Goal: Obtain resource: Download file/media

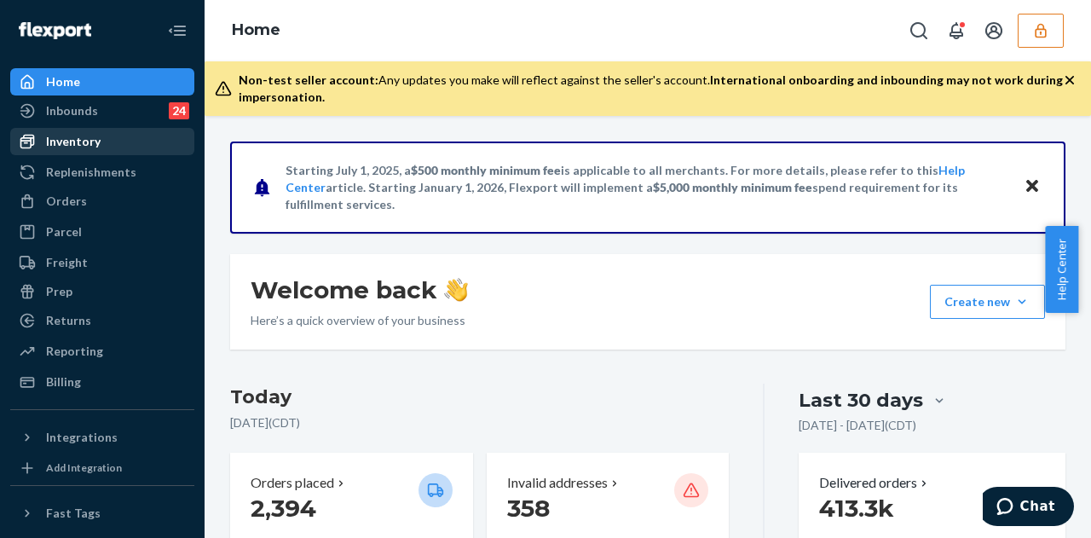
click at [131, 147] on div "Inventory" at bounding box center [102, 142] width 181 height 24
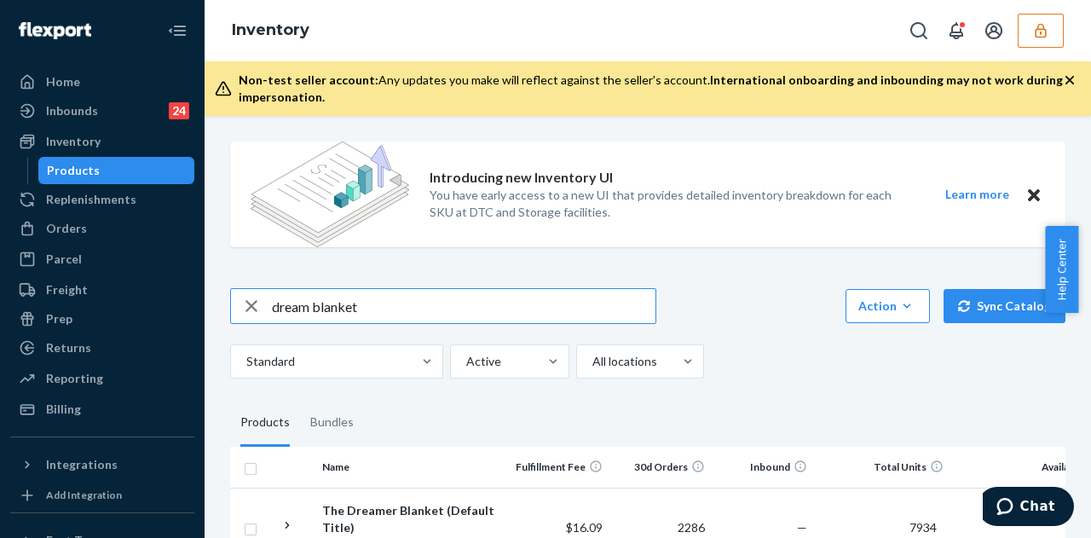
type input "dream blanket"
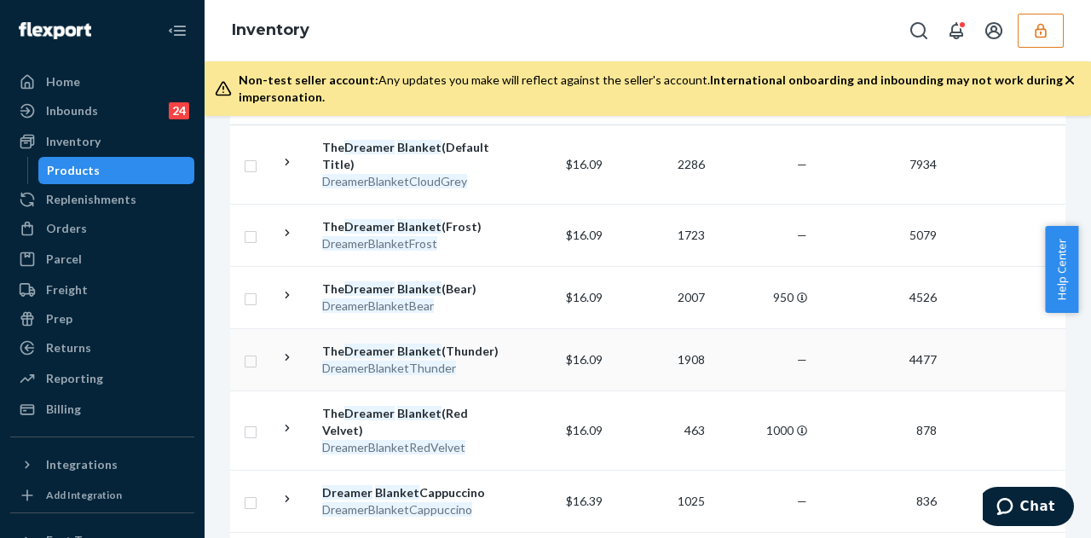
scroll to position [341, 0]
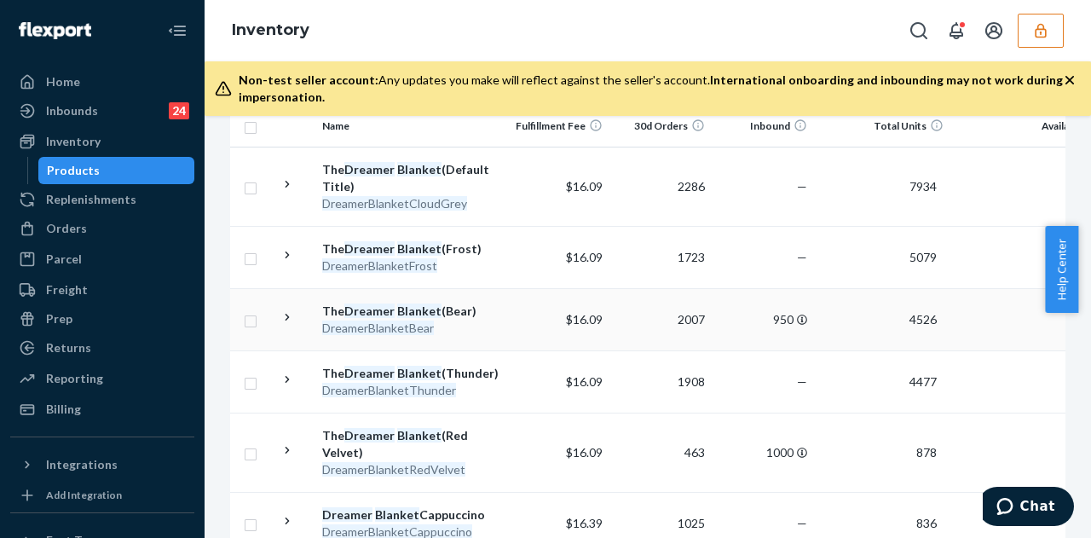
click at [482, 321] on div "DreamerBlanketBear" at bounding box center [411, 328] width 178 height 17
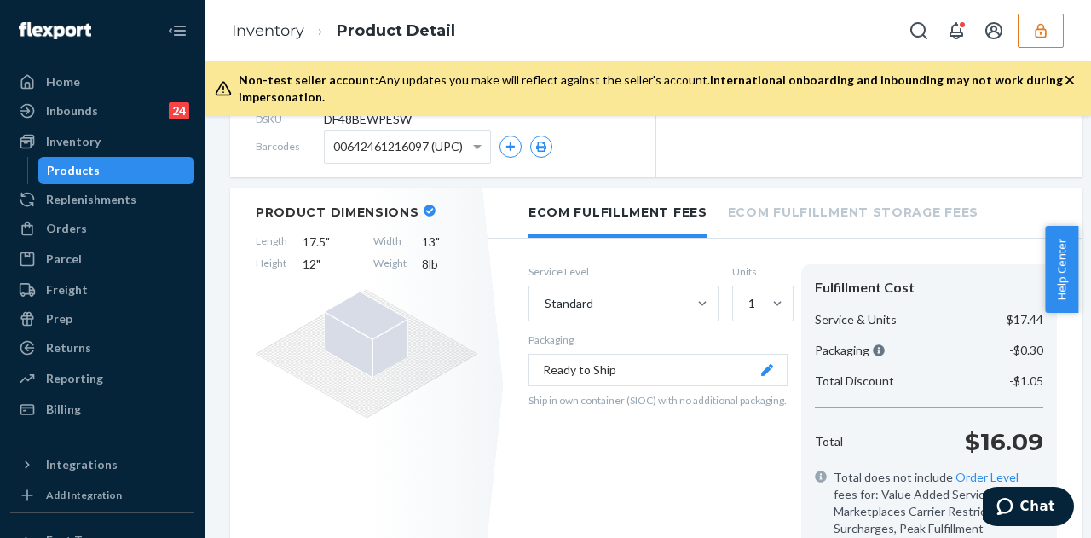
scroll to position [256, 0]
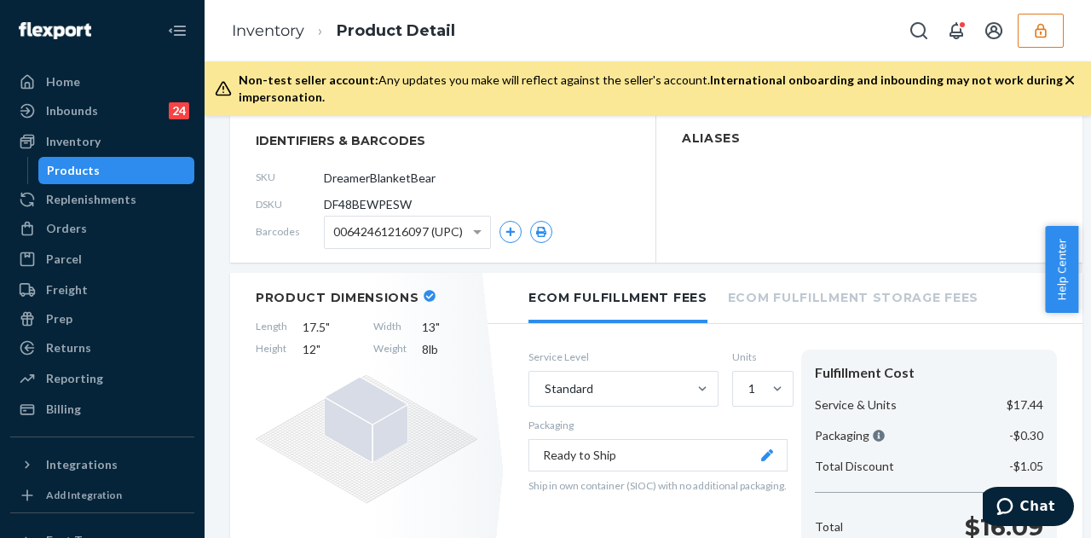
click at [419, 235] on span "00642461216097 (UPC)" at bounding box center [398, 231] width 130 height 29
click at [535, 232] on icon "button" at bounding box center [541, 232] width 12 height 10
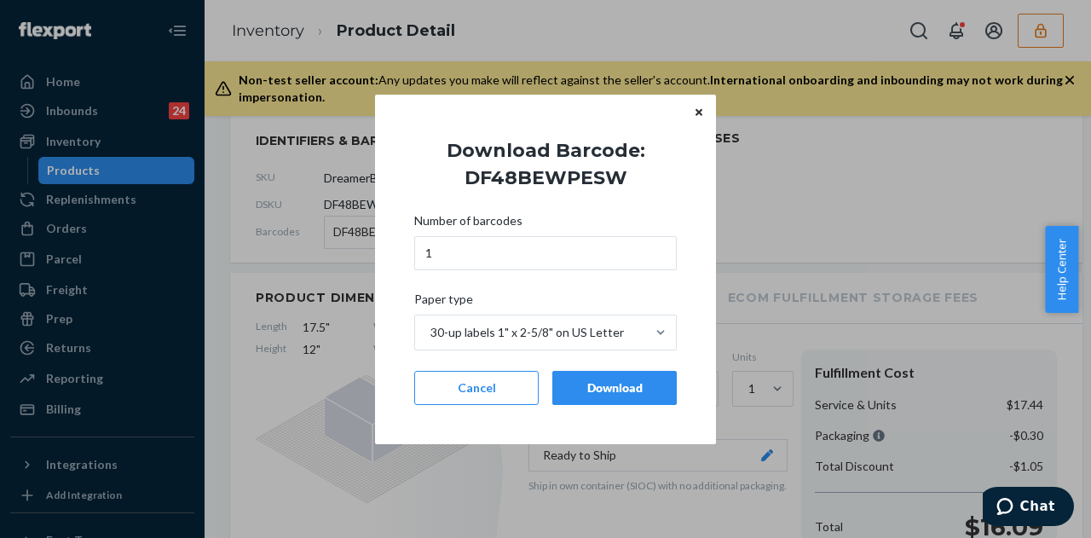
click at [622, 394] on div "Download" at bounding box center [614, 387] width 95 height 17
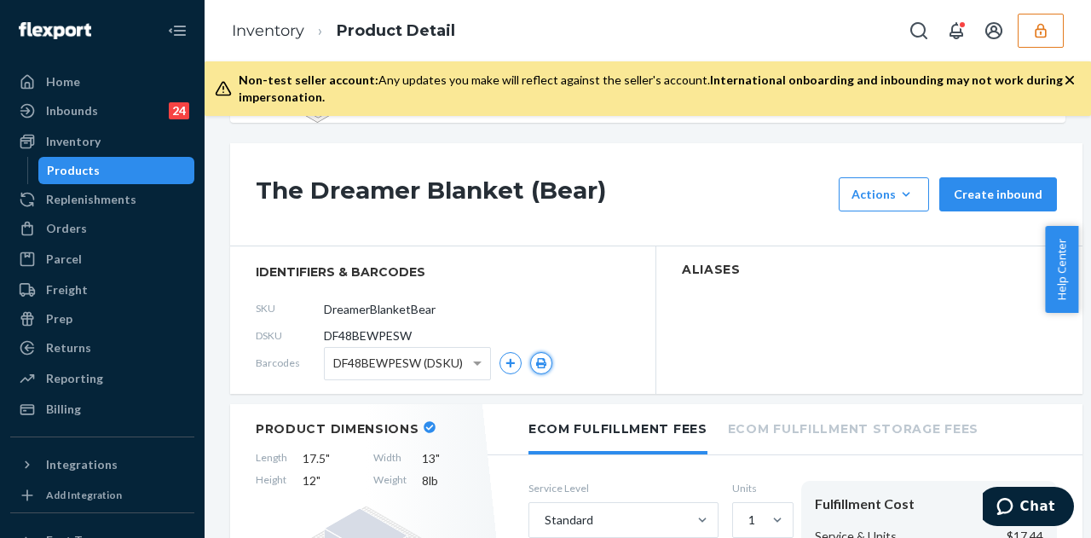
scroll to position [0, 0]
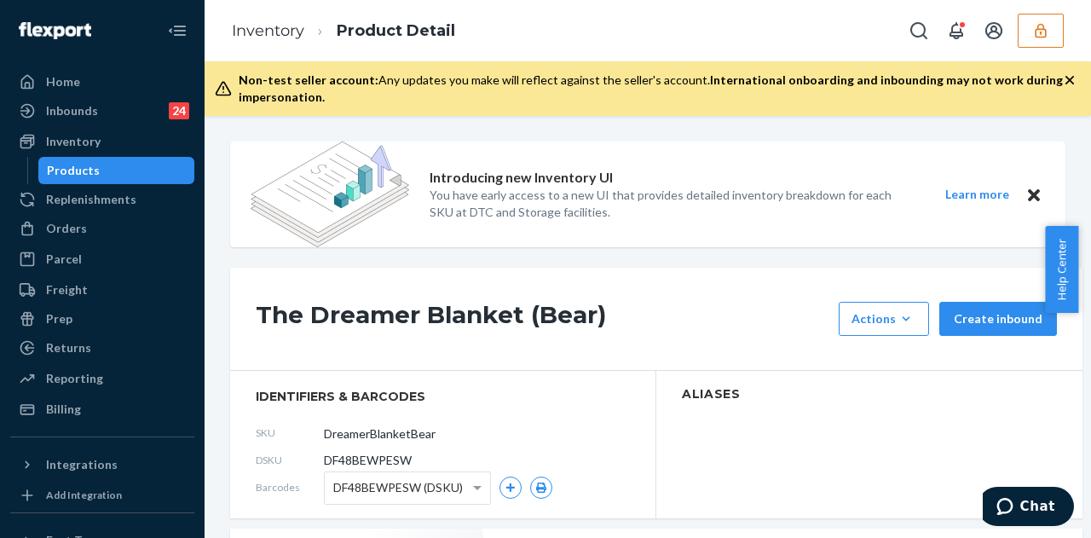
drag, startPoint x: 1086, startPoint y: 37, endPoint x: 1073, endPoint y: 43, distance: 14.9
click at [1075, 43] on div "Inventory Product Detail" at bounding box center [648, 30] width 886 height 61
click at [1058, 35] on button "button" at bounding box center [1040, 31] width 46 height 34
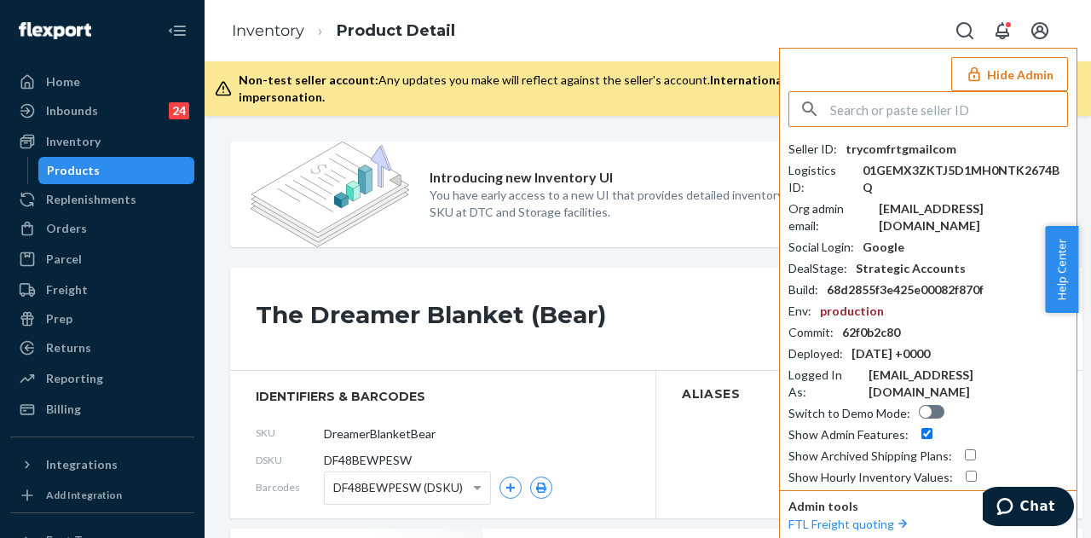
click at [909, 104] on input "text" at bounding box center [948, 109] width 237 height 34
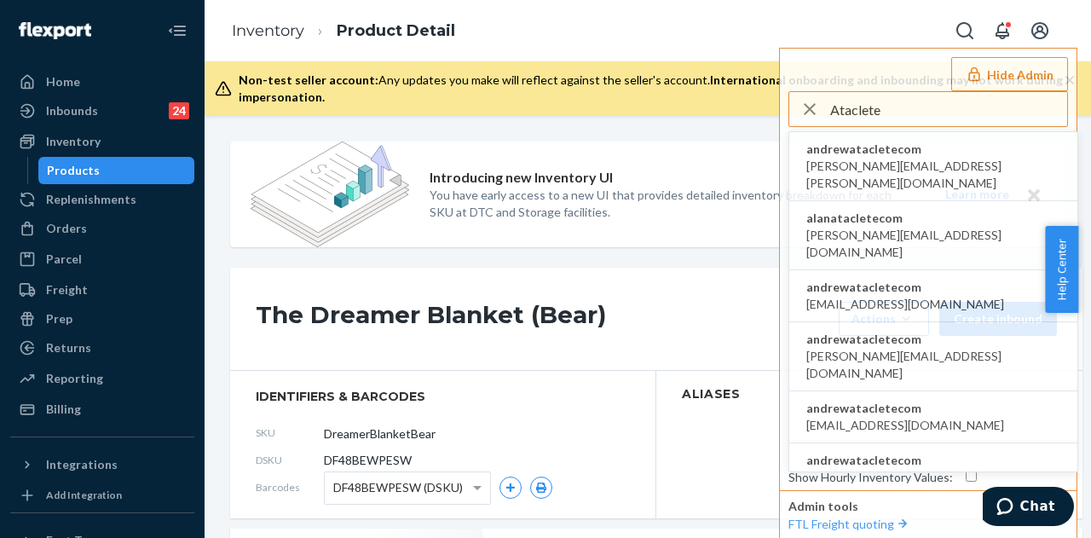
type input "Ataclete"
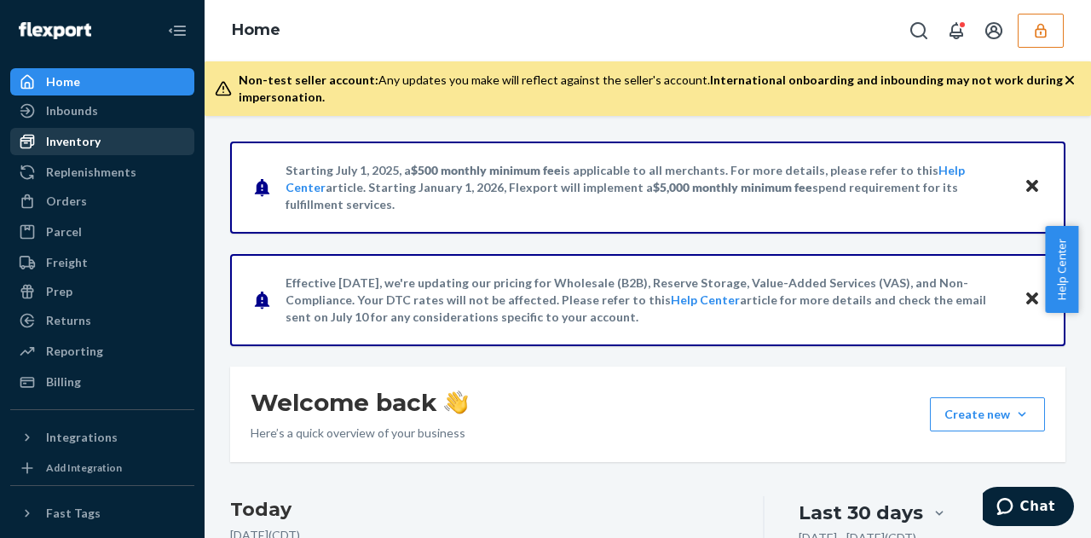
click at [107, 135] on div "Inventory" at bounding box center [102, 142] width 181 height 24
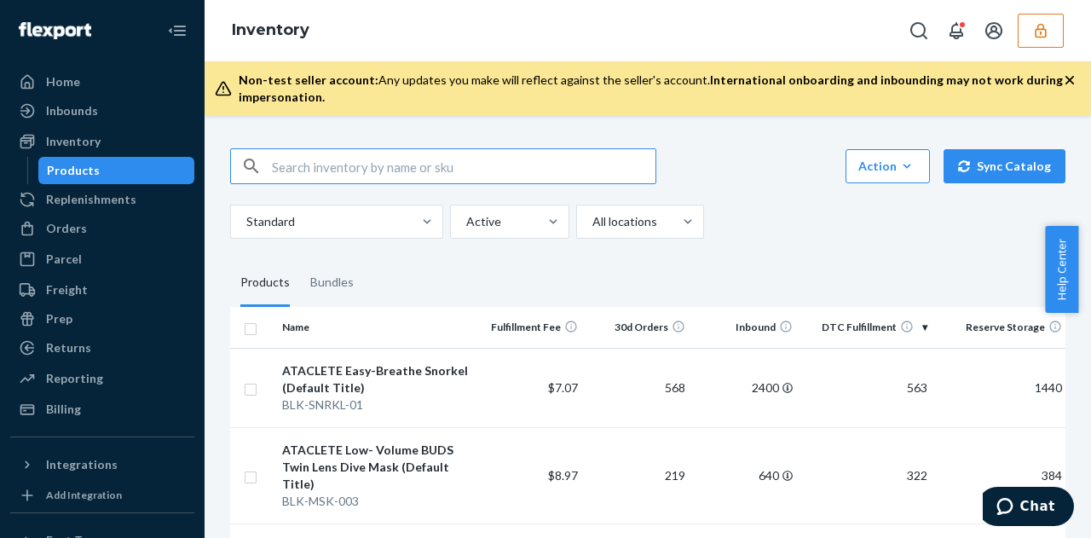
paste input "Mirror lens"
type input "Mirror lens"
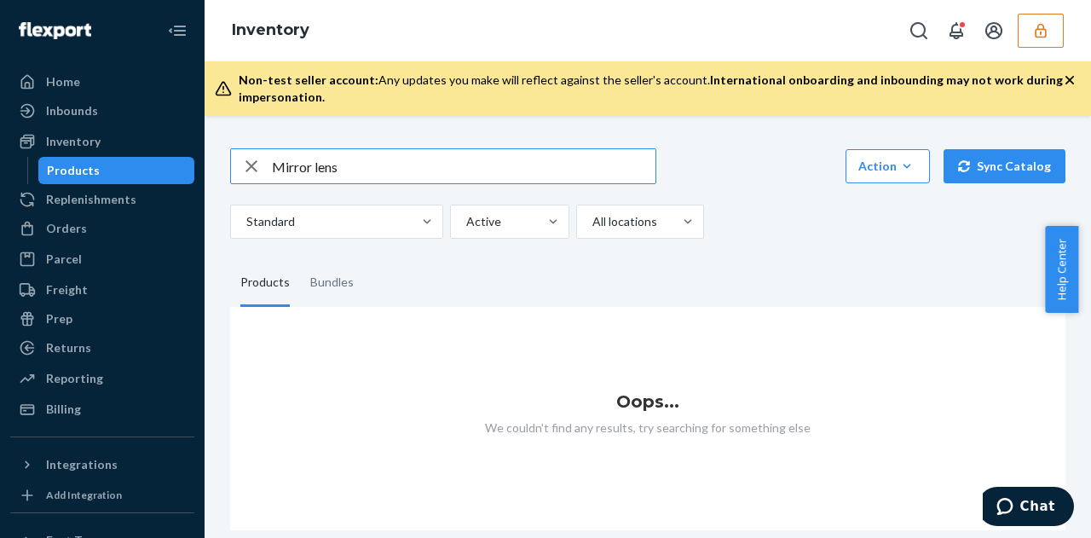
drag, startPoint x: 366, startPoint y: 177, endPoint x: 232, endPoint y: 164, distance: 134.5
click at [232, 164] on div "Mirror lens" at bounding box center [443, 166] width 424 height 34
type input "mirr"
click at [262, 169] on div "button" at bounding box center [251, 166] width 41 height 34
click at [251, 166] on icon "button" at bounding box center [251, 165] width 14 height 14
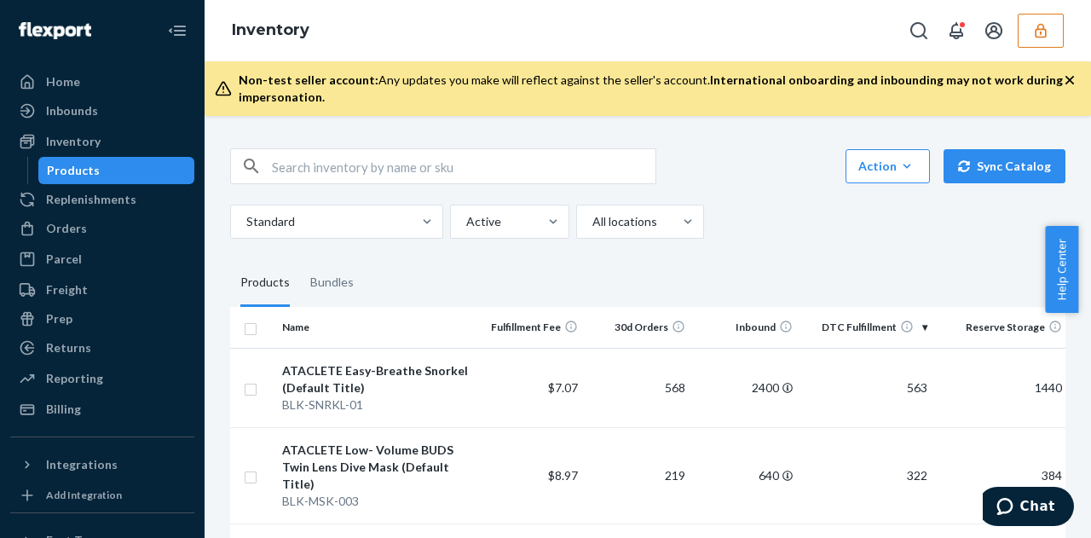
click at [397, 170] on input "text" at bounding box center [463, 166] width 383 height 34
type input "15-15"
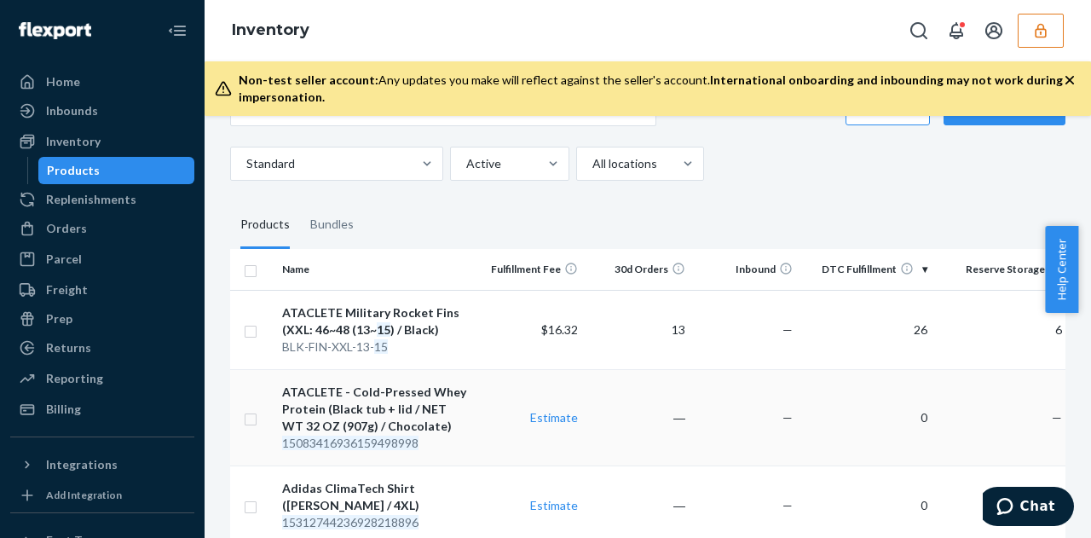
scroll to position [85, 0]
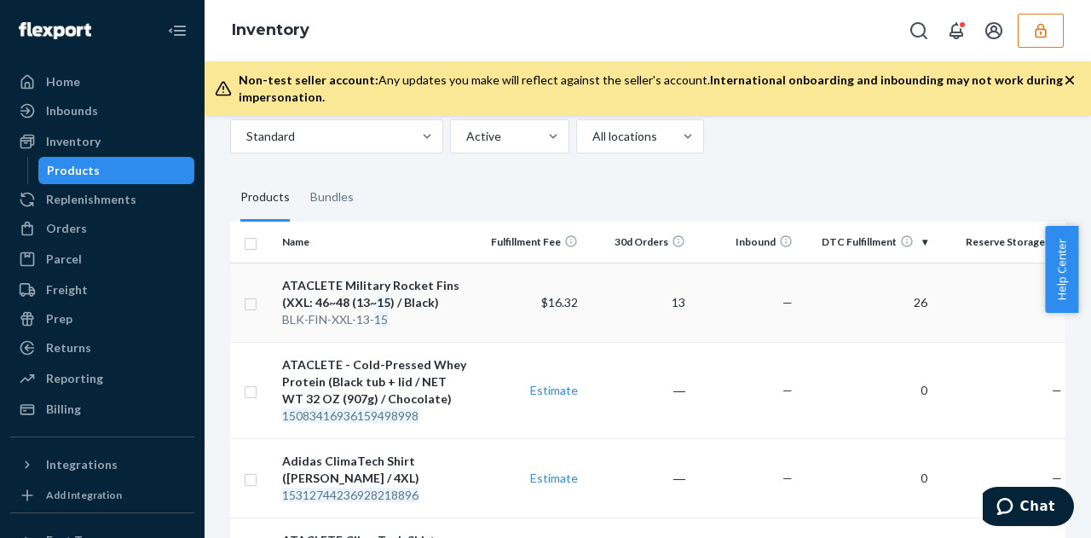
click at [465, 313] on div "BLK-FIN-XXL-13- 15" at bounding box center [376, 319] width 188 height 17
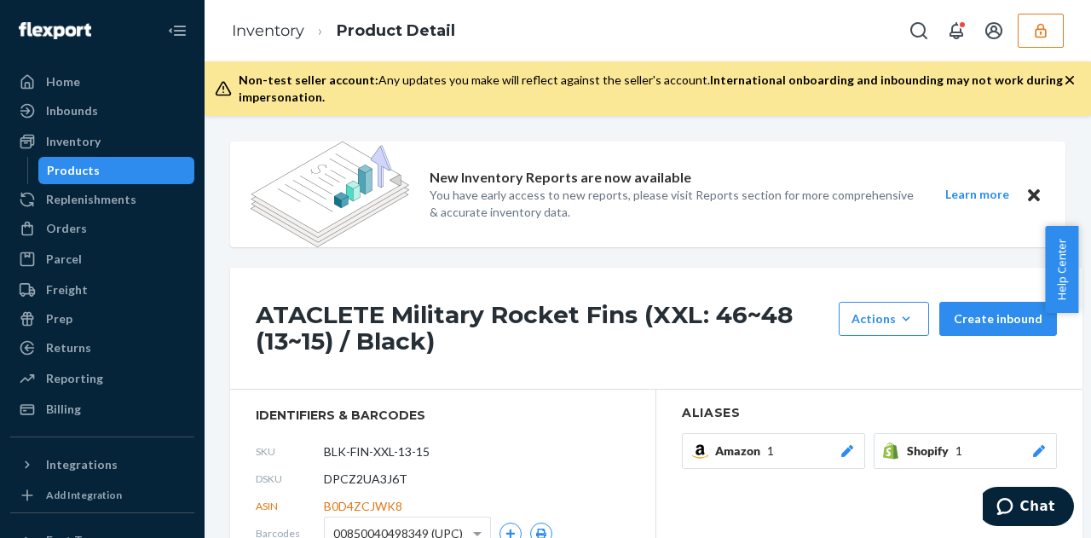
click at [1024, 17] on button "button" at bounding box center [1040, 31] width 46 height 34
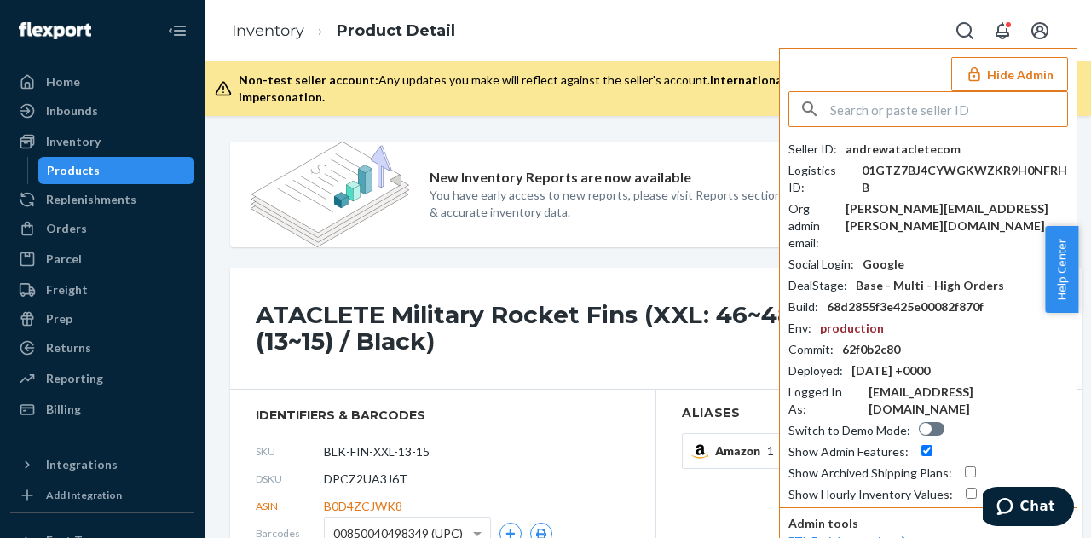
click at [876, 105] on input "text" at bounding box center [948, 109] width 237 height 34
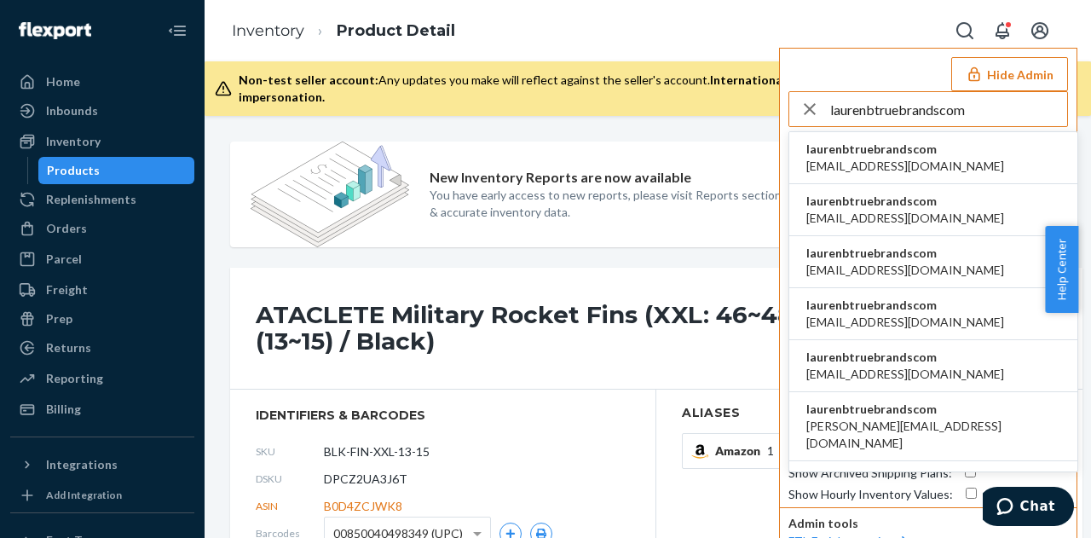
type input "laurenbtruebrandscom"
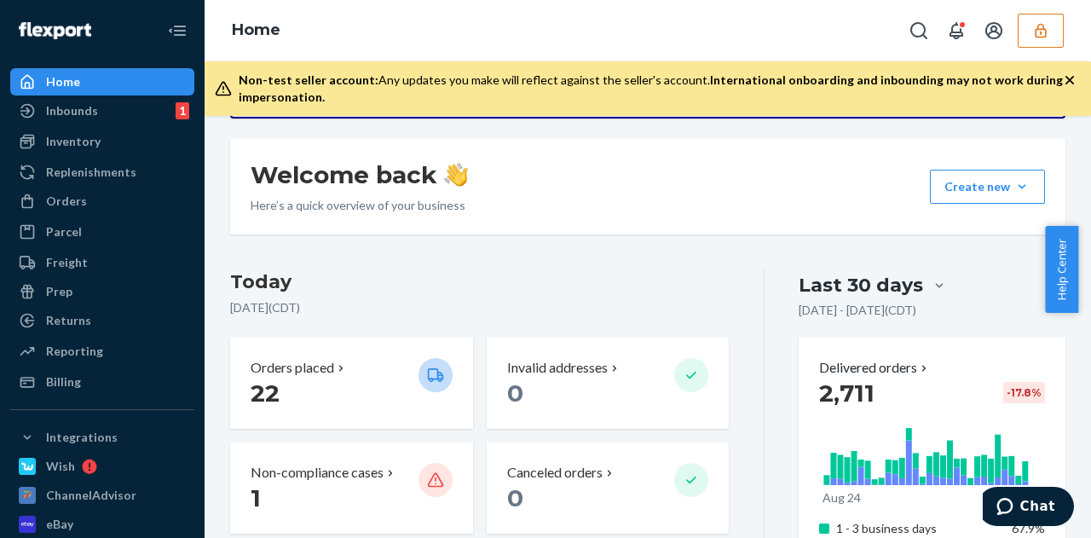
scroll to position [85, 0]
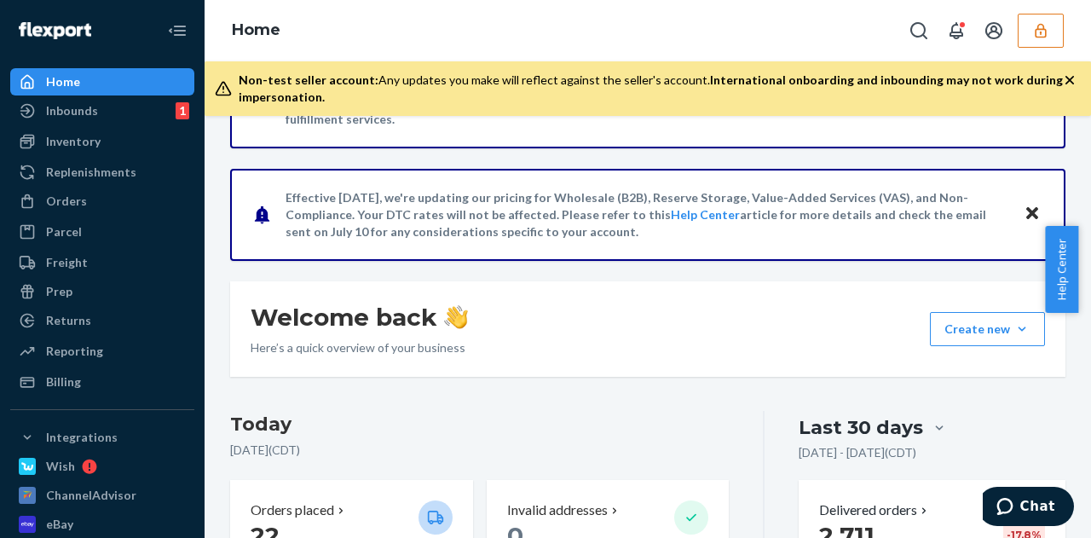
click at [1052, 28] on button "button" at bounding box center [1040, 31] width 46 height 34
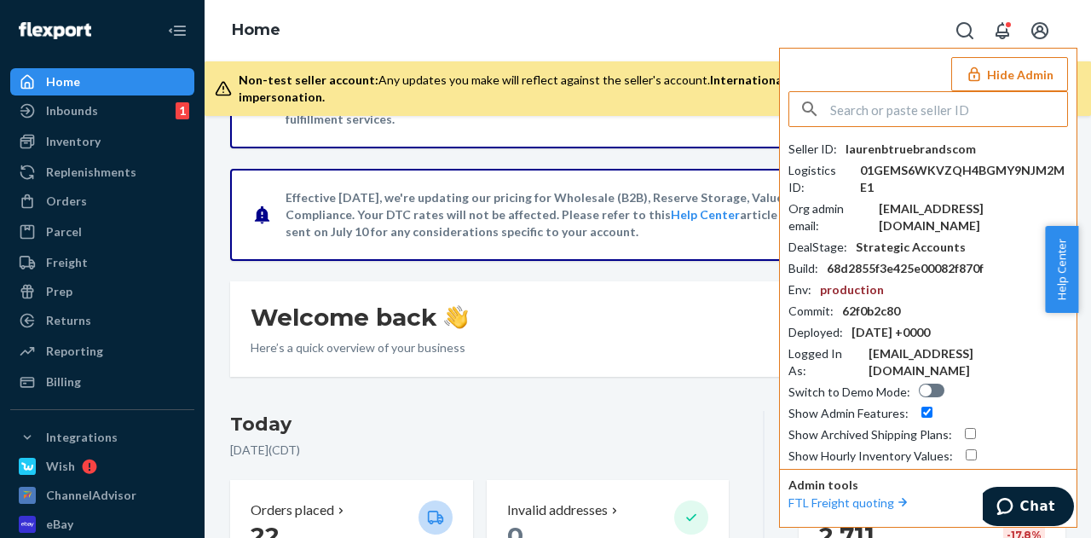
click at [1052, 28] on button "Open account menu" at bounding box center [1040, 31] width 34 height 34
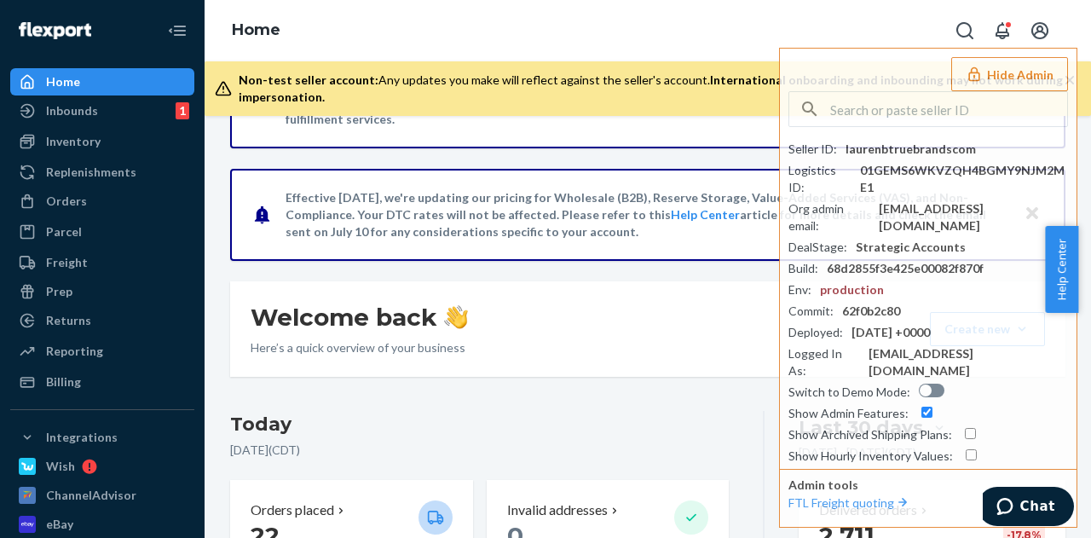
click at [635, 327] on div "Welcome back Here’s a quick overview of your business Create new Create new inb…" at bounding box center [647, 328] width 835 height 95
click at [109, 135] on div "Inventory" at bounding box center [102, 142] width 181 height 24
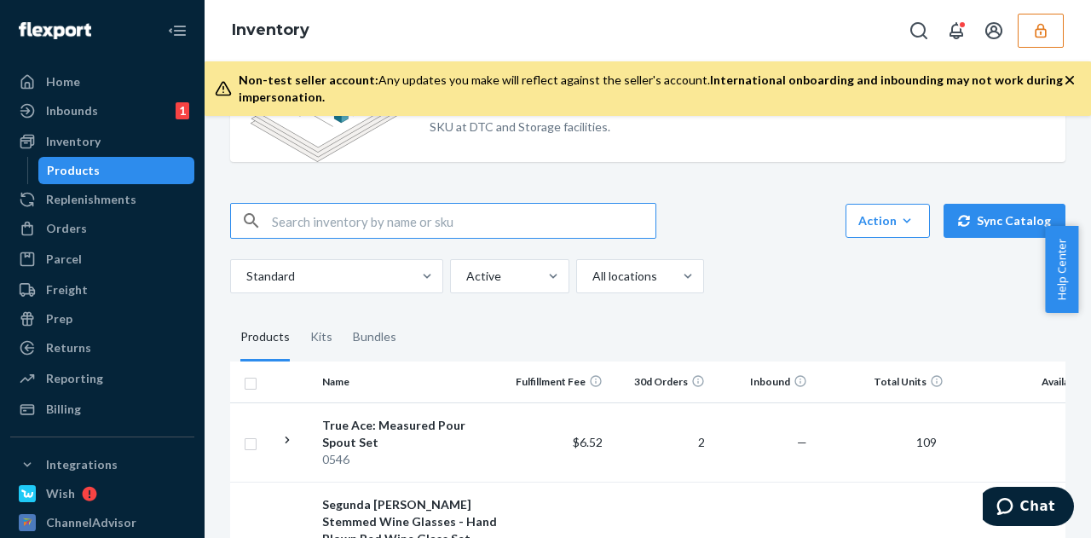
scroll to position [170, 0]
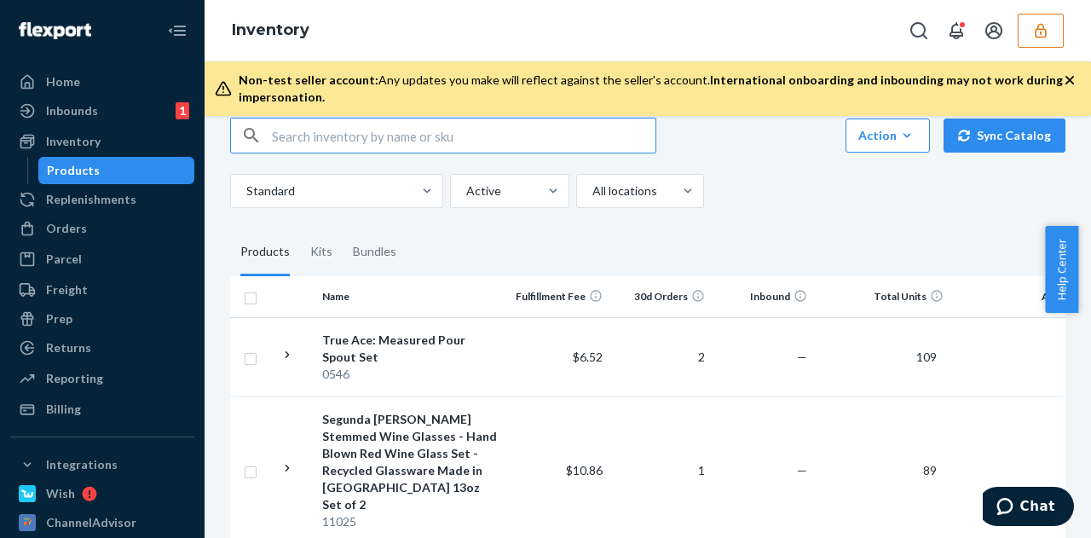
click at [349, 134] on input "text" at bounding box center [463, 135] width 383 height 34
click at [348, 134] on input "text" at bounding box center [463, 135] width 383 height 34
paste input "DYU36S5W2HK"
type input "DYU36S5W2HK"
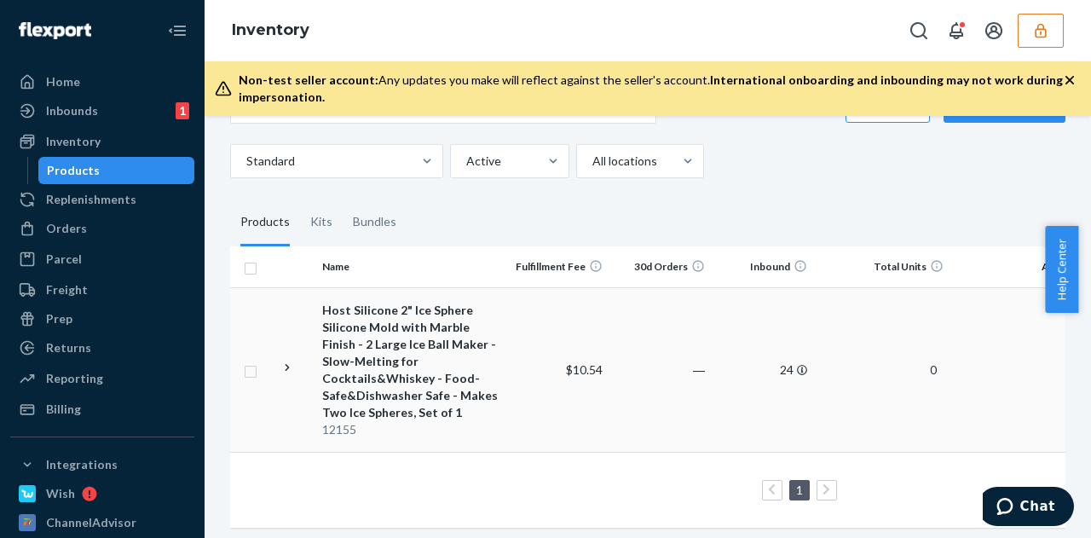
scroll to position [201, 0]
click at [544, 377] on td "$10.54" at bounding box center [558, 368] width 102 height 164
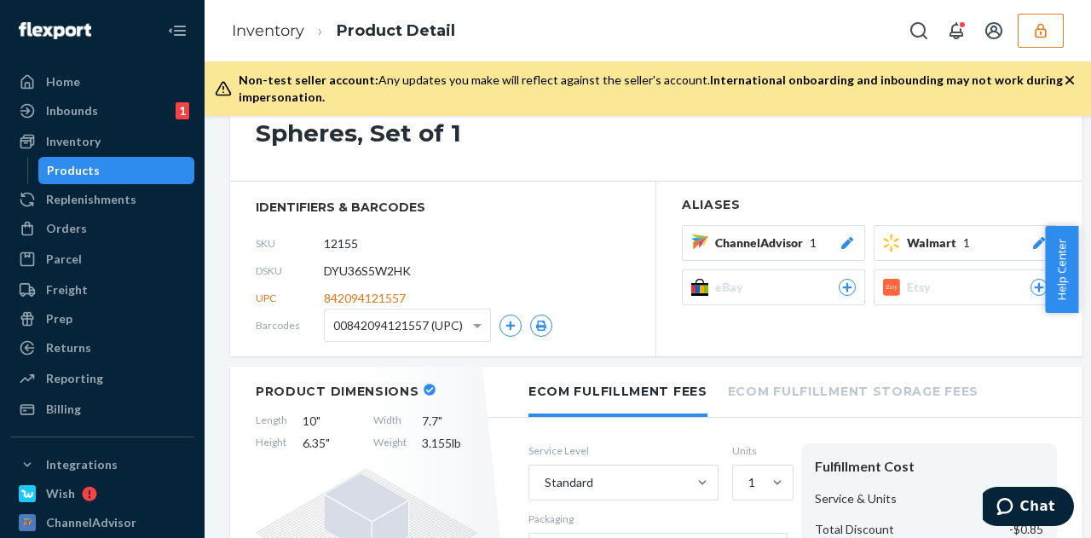
scroll to position [511, 0]
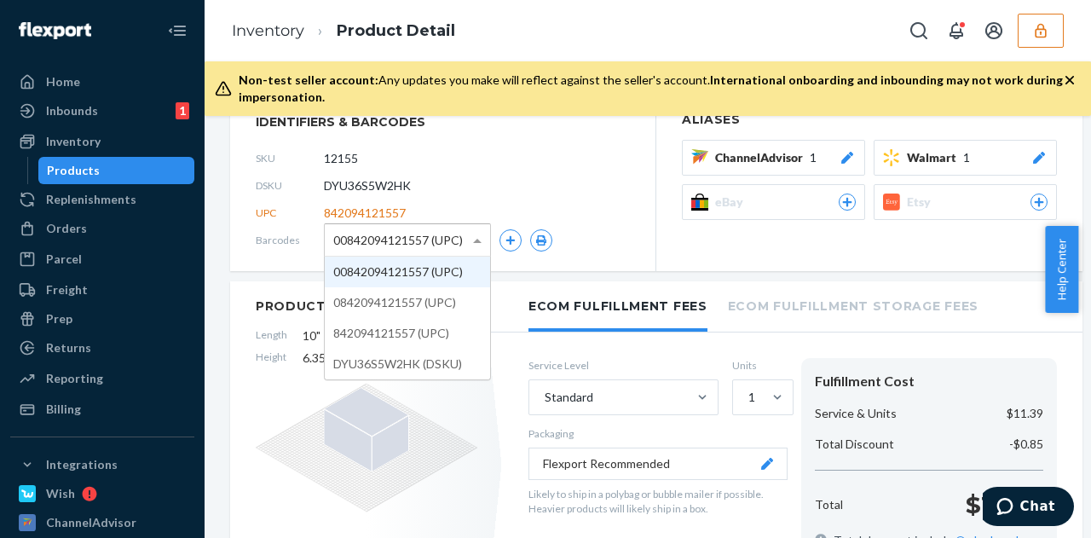
click at [401, 242] on span "00842094121557 (UPC)" at bounding box center [398, 240] width 130 height 29
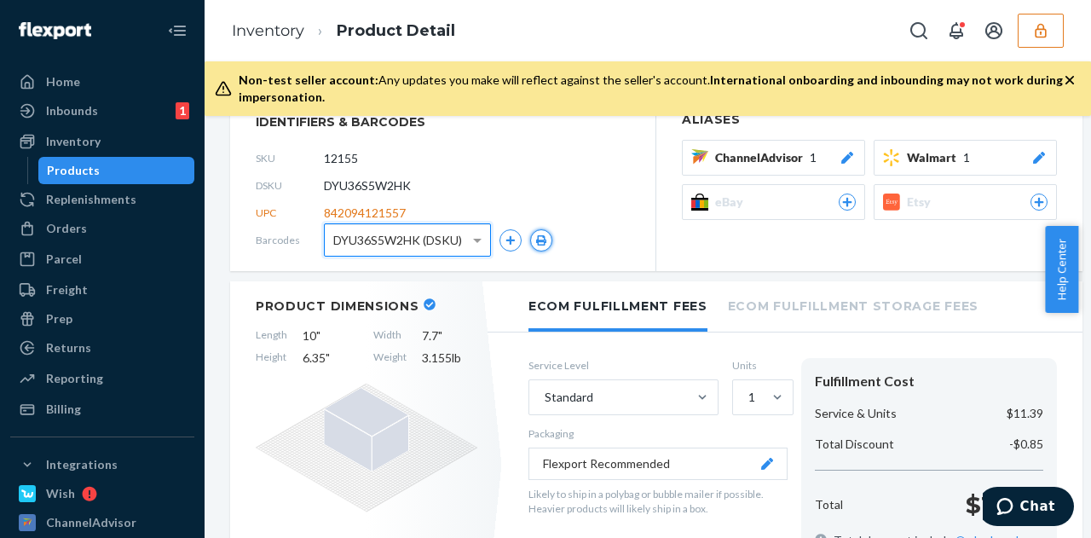
click at [534, 243] on button "button" at bounding box center [541, 240] width 22 height 22
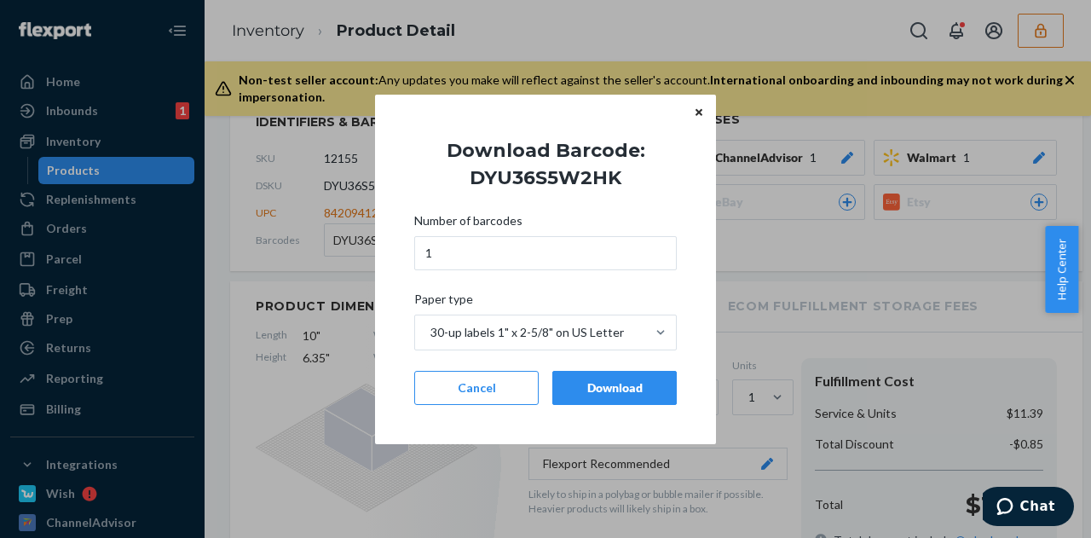
click at [614, 385] on div "Download" at bounding box center [614, 387] width 95 height 17
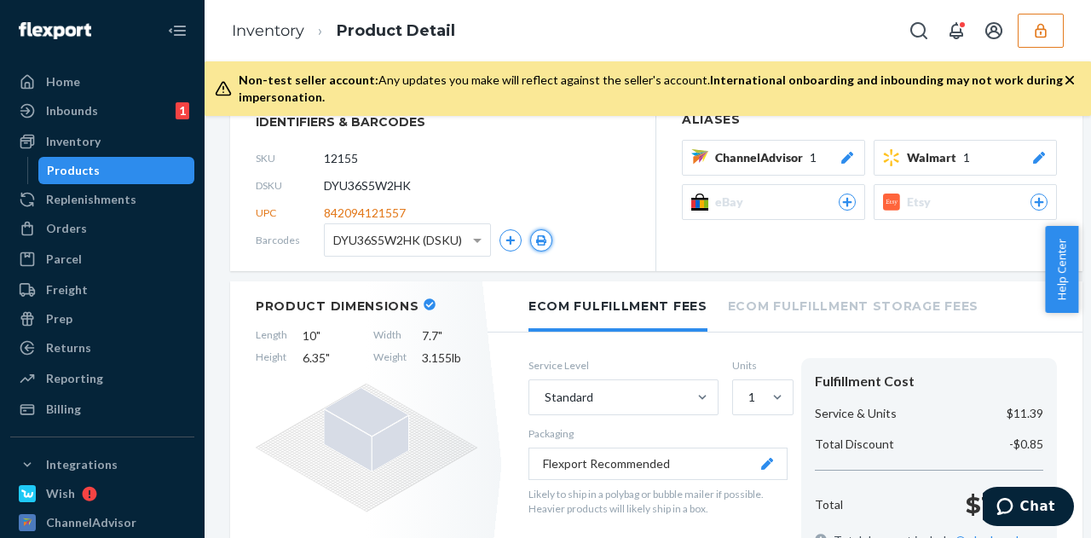
click at [544, 242] on icon "button" at bounding box center [541, 240] width 10 height 10
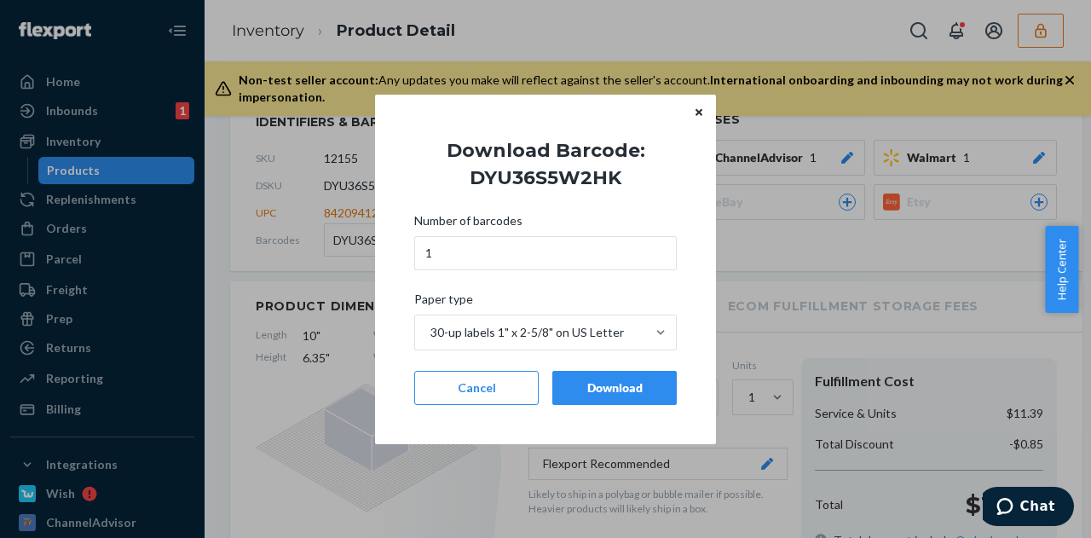
click at [621, 396] on button "Download" at bounding box center [614, 388] width 124 height 34
